Goal: Transaction & Acquisition: Subscribe to service/newsletter

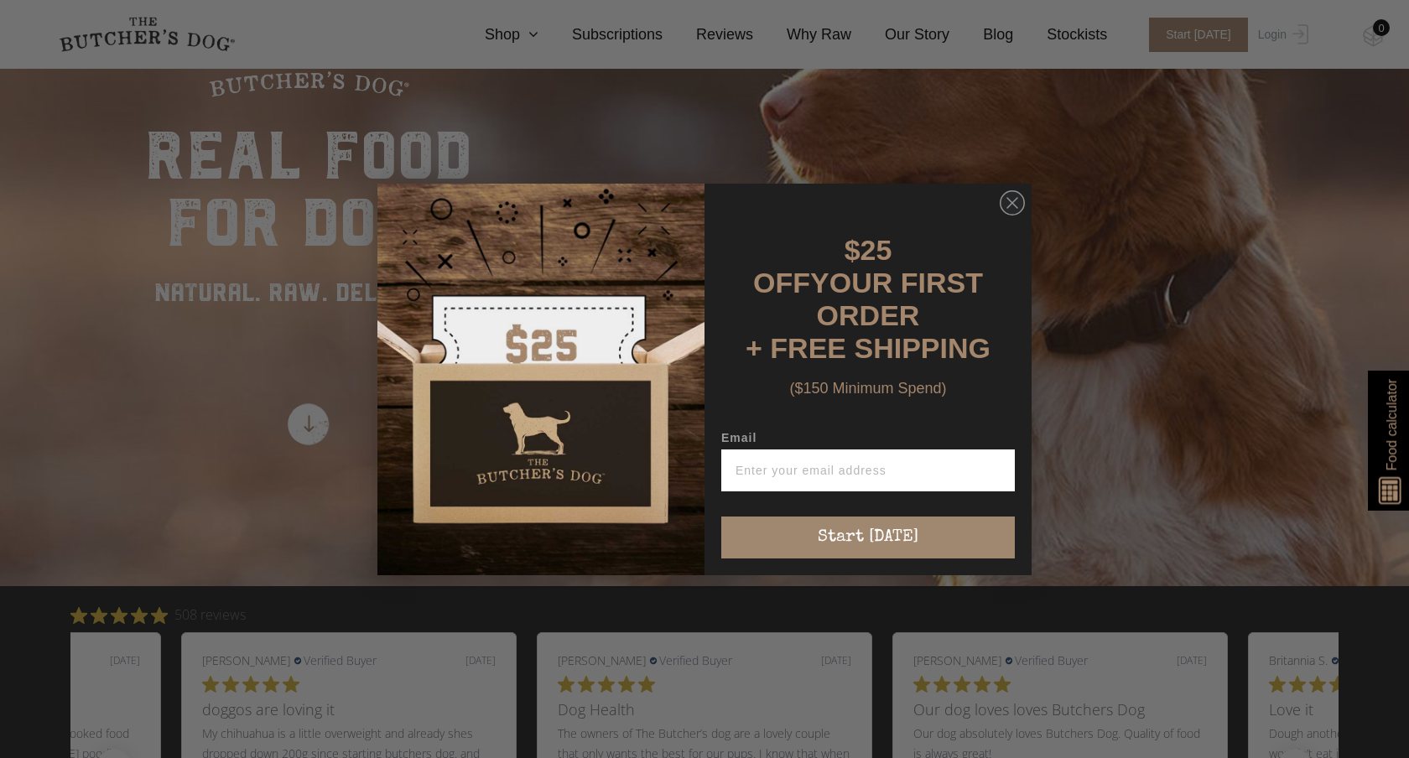
scroll to position [287, 0]
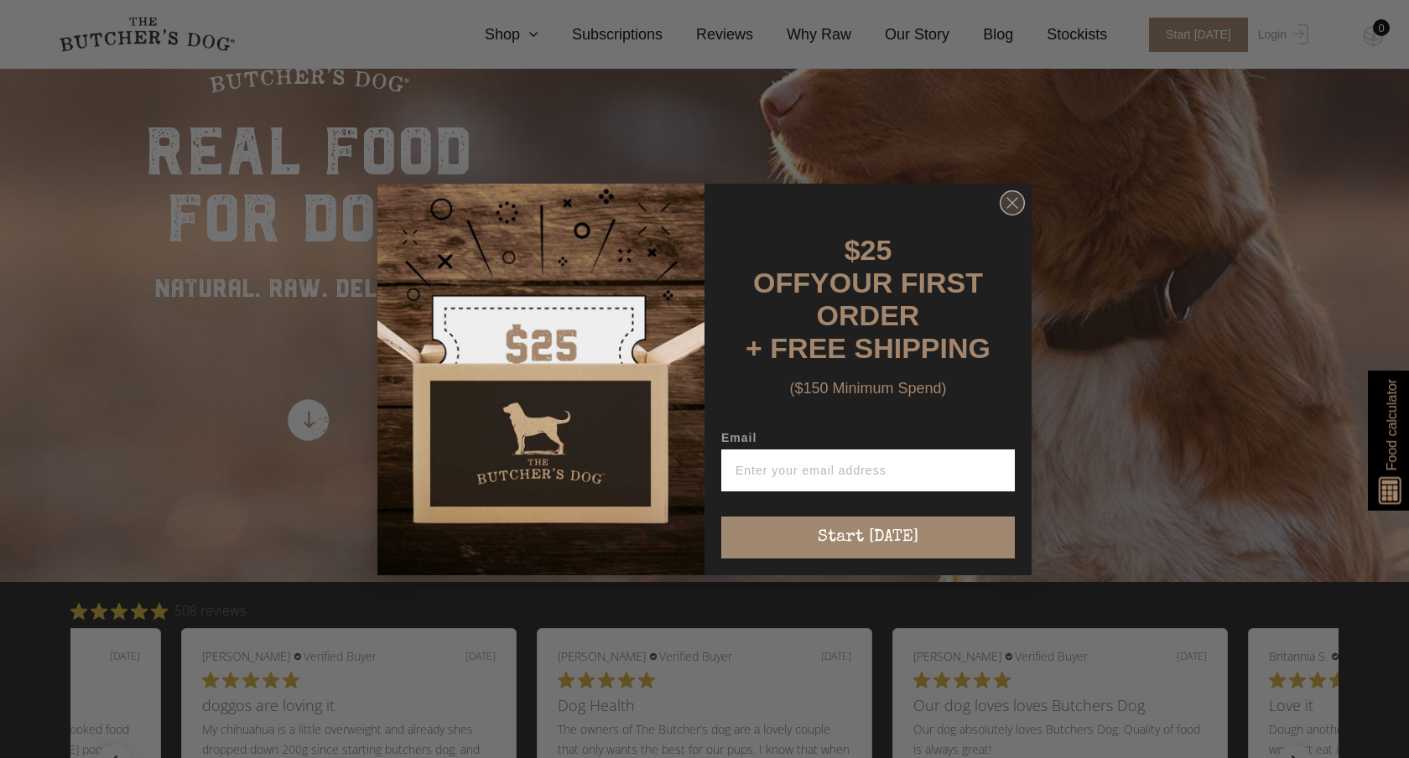
click at [1001, 215] on circle "Close dialog" at bounding box center [1013, 202] width 24 height 24
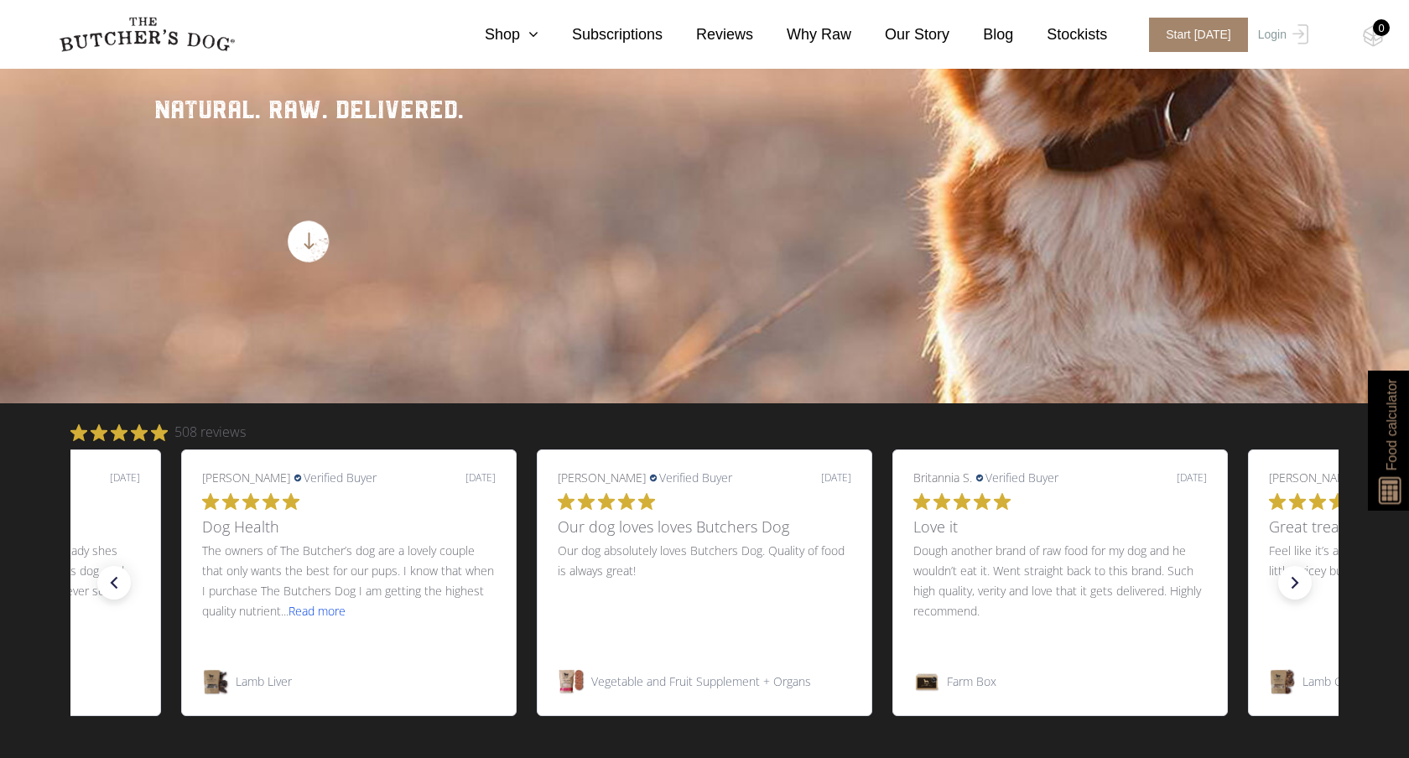
scroll to position [466, 0]
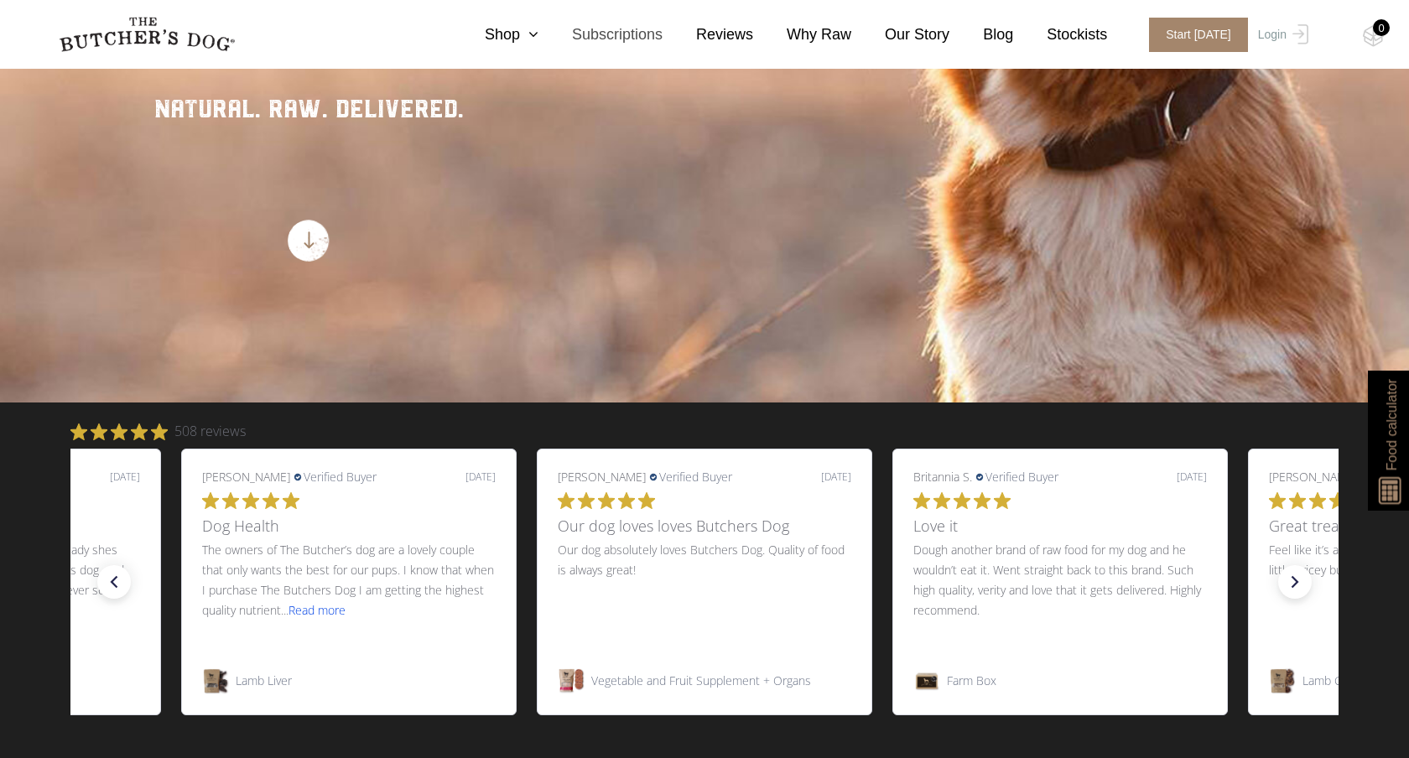
click at [599, 37] on link "Subscriptions" at bounding box center [600, 34] width 124 height 23
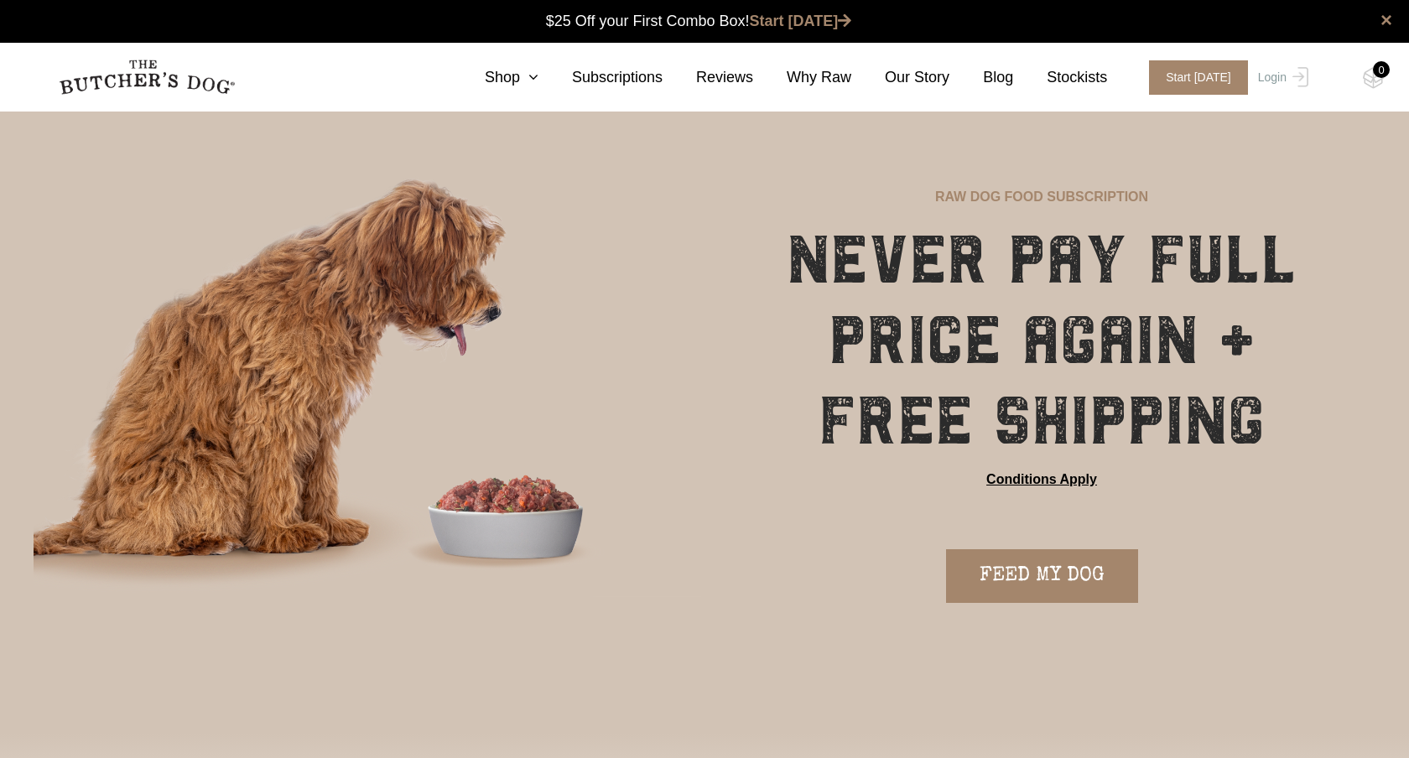
scroll to position [1, 0]
click at [546, 41] on div "× $25 Off your First Combo Box! Start [DATE]" at bounding box center [704, 21] width 1409 height 43
click at [533, 64] on nav "0 Shop Combo Boxes Treats" at bounding box center [705, 77] width 1342 height 69
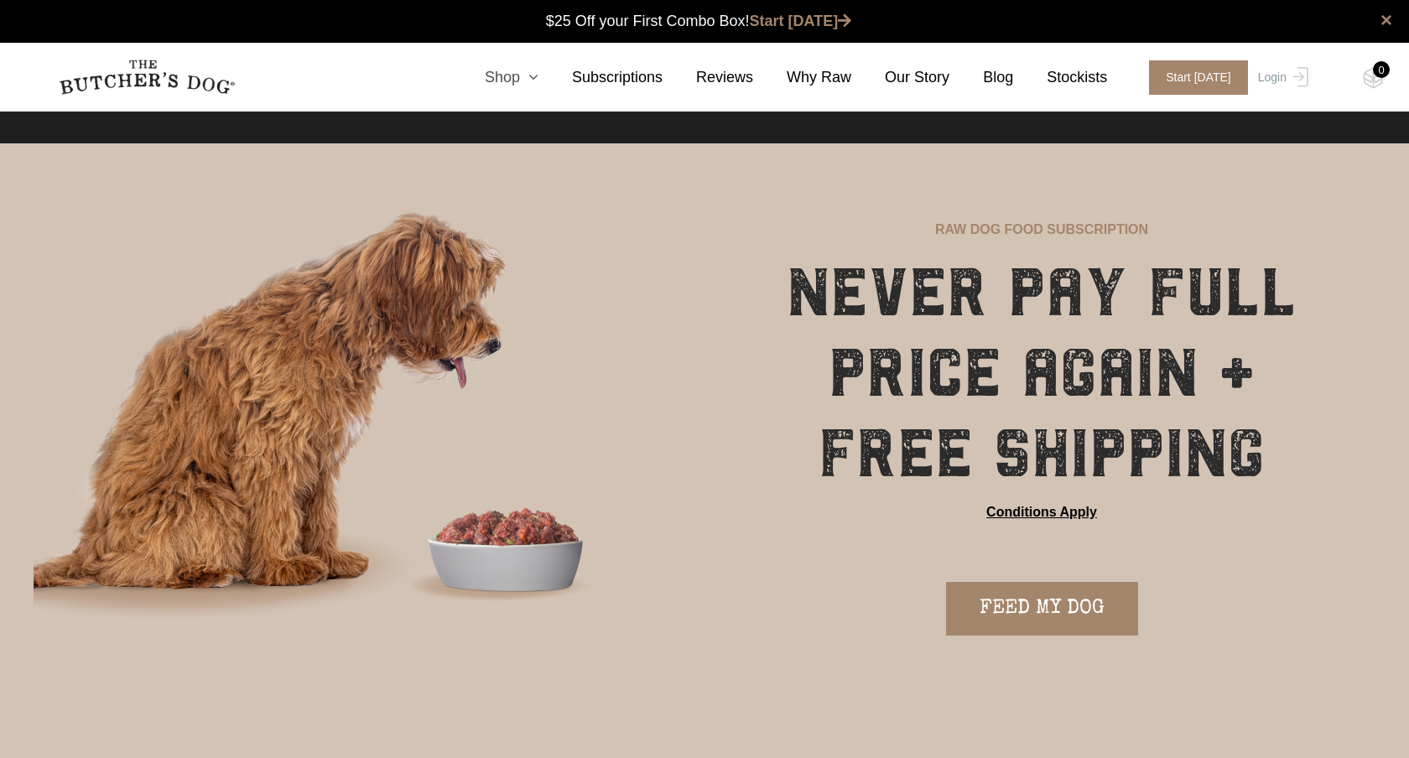
click at [525, 75] on icon at bounding box center [529, 77] width 18 height 15
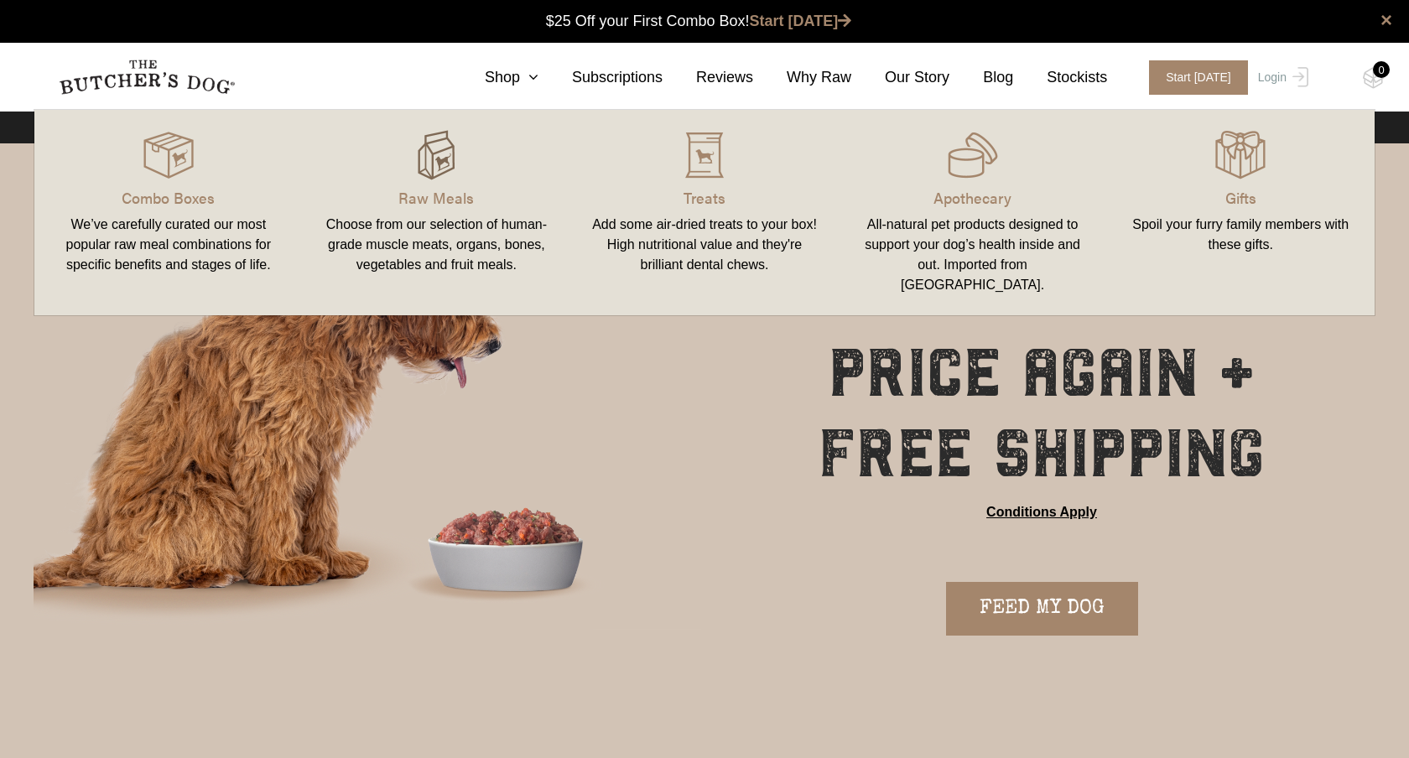
click at [460, 159] on img at bounding box center [436, 155] width 50 height 50
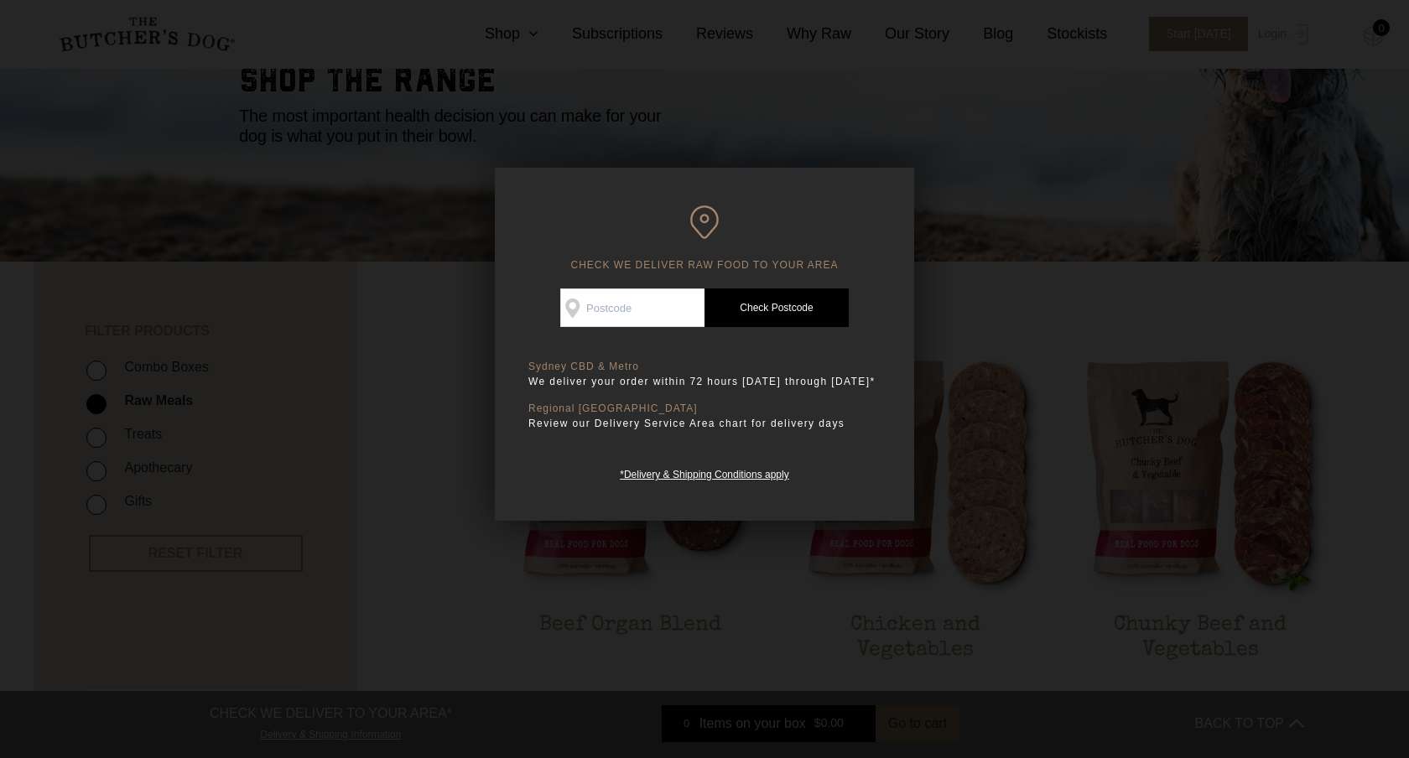
scroll to position [161, 0]
click at [667, 306] on input "Check Availability At" at bounding box center [632, 308] width 144 height 39
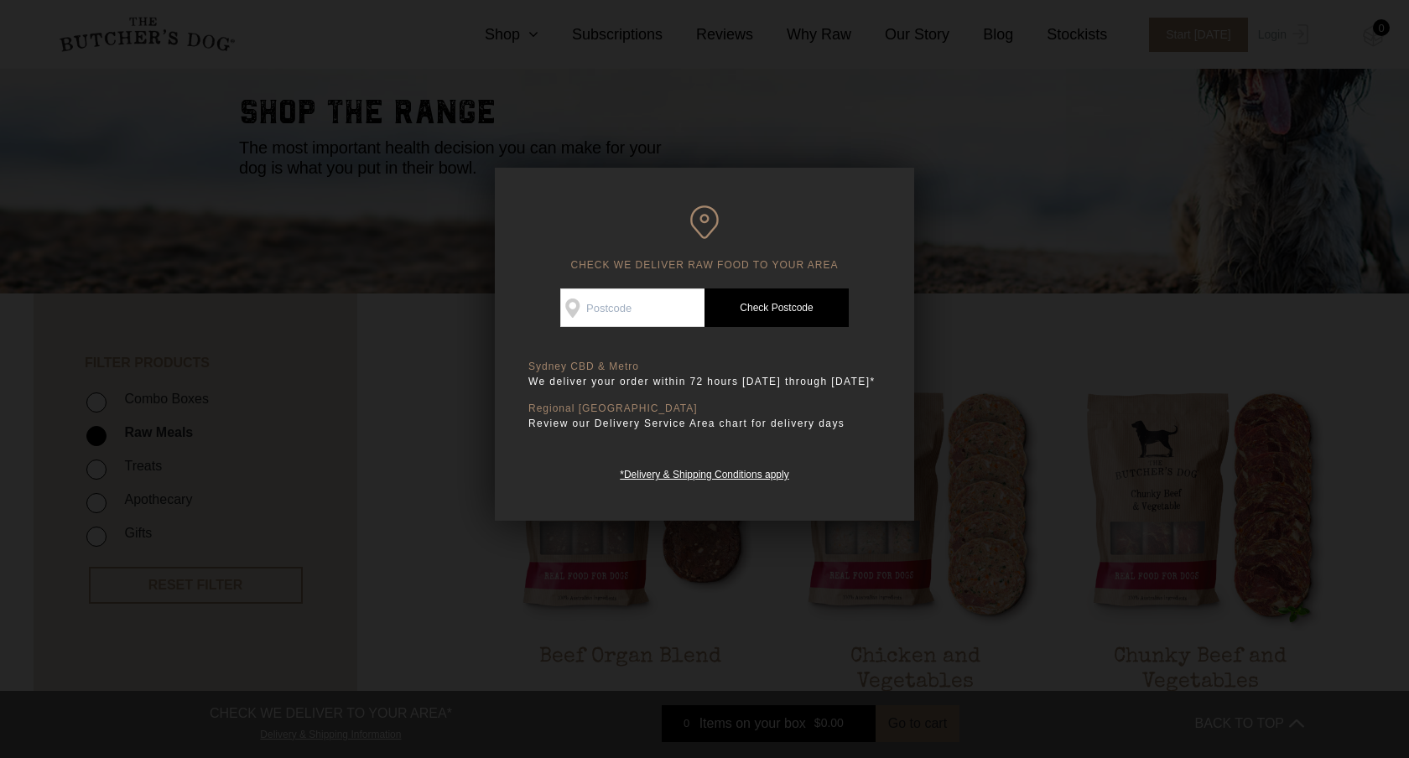
type input "6152"
click at [749, 304] on link "Check Postcode" at bounding box center [776, 308] width 144 height 39
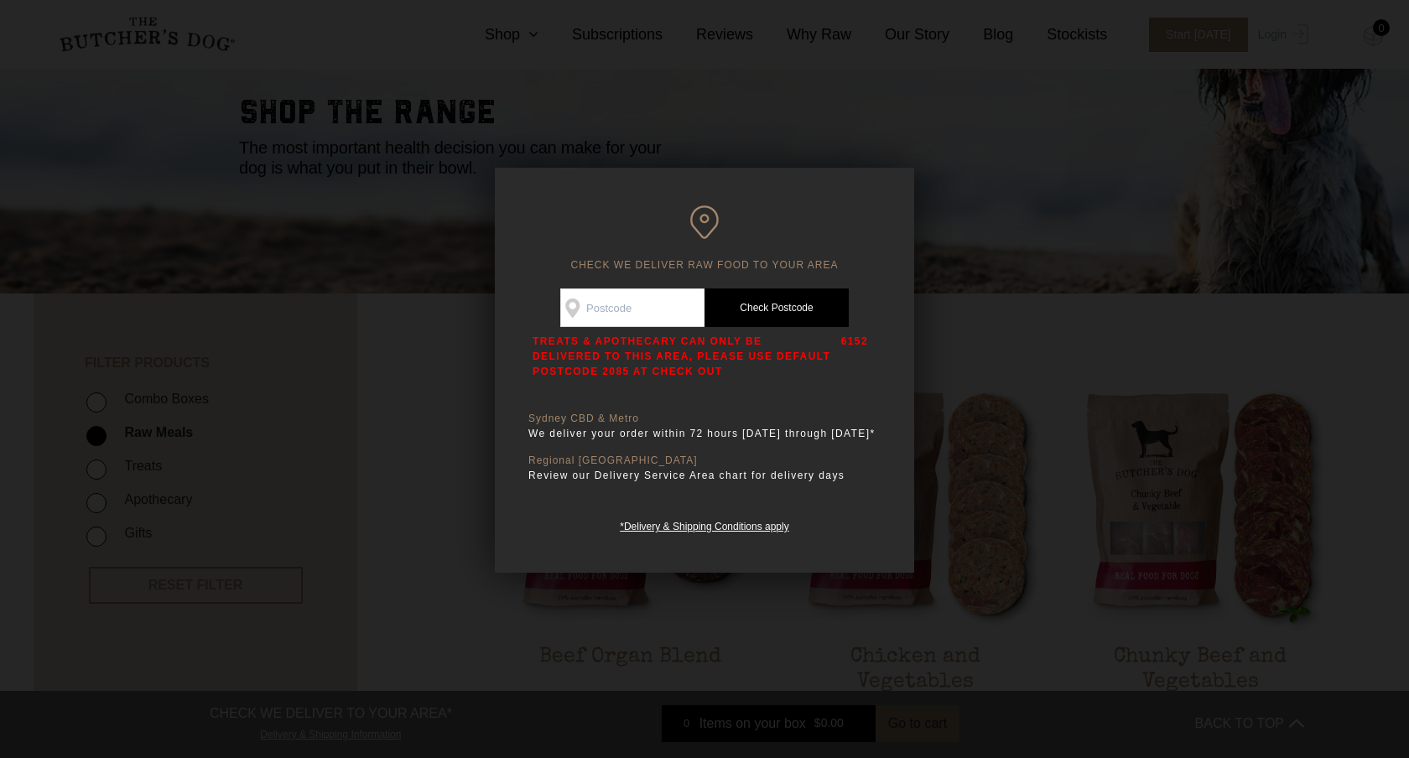
click at [850, 338] on p "6152" at bounding box center [854, 356] width 27 height 45
click at [764, 533] on link "*Delivery & Shipping Conditions apply" at bounding box center [704, 525] width 169 height 16
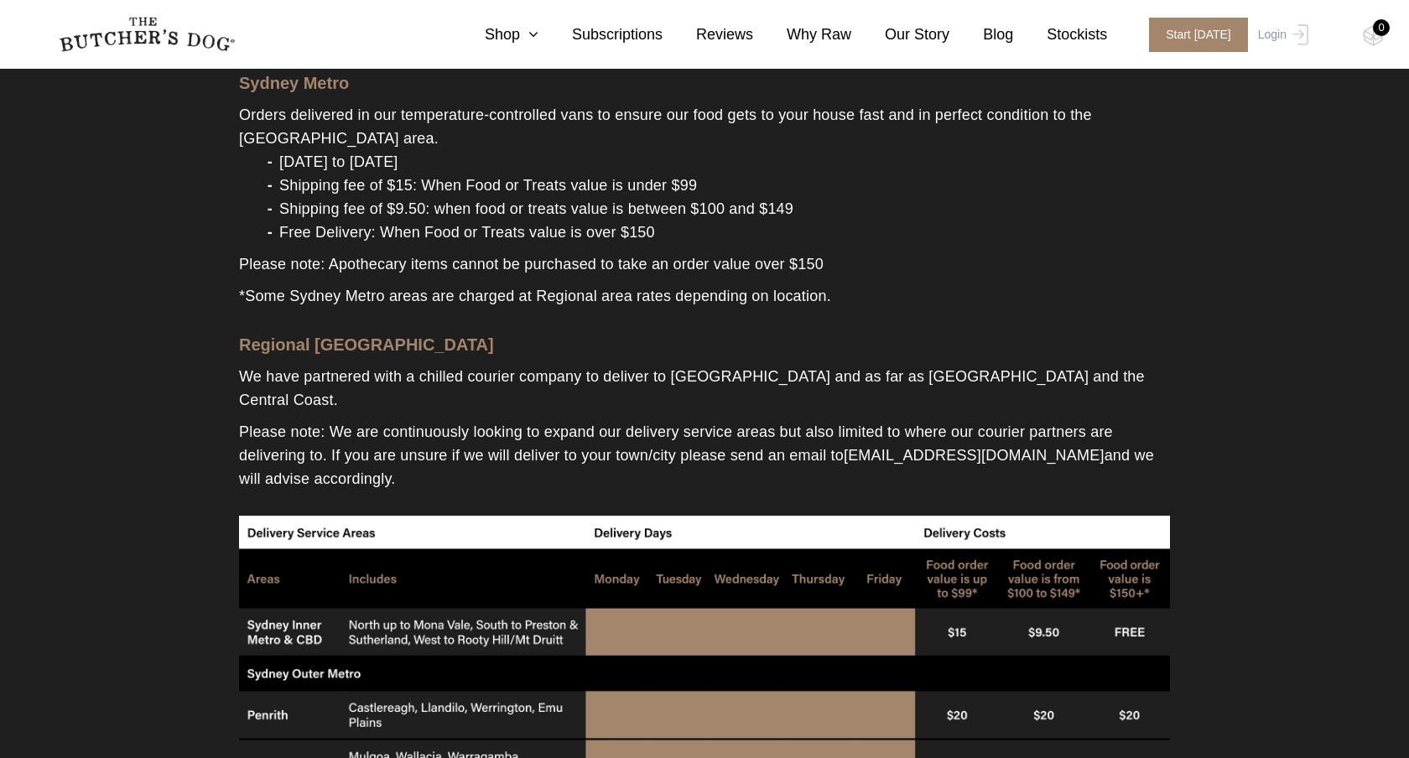
scroll to position [475, 0]
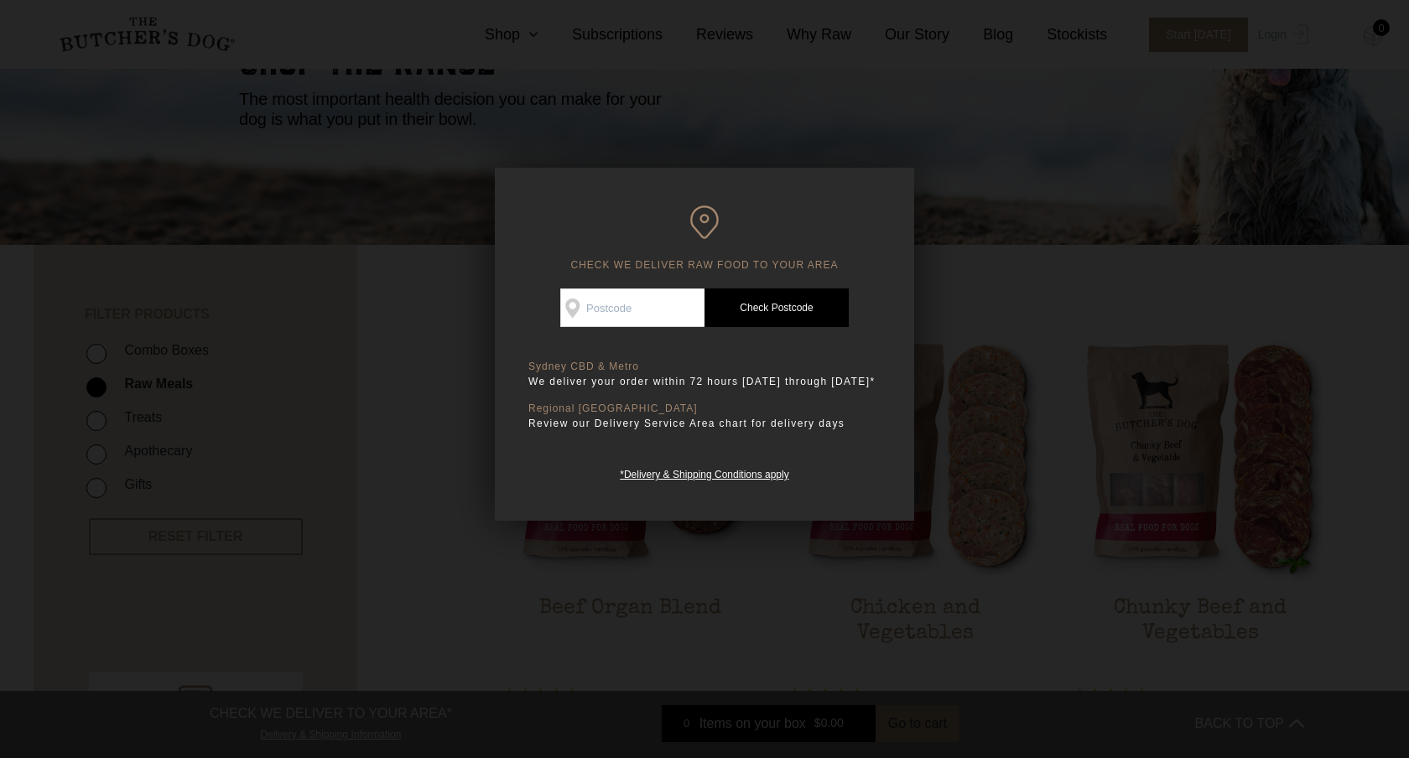
click at [821, 139] on div at bounding box center [704, 379] width 1409 height 758
